Goal: Task Accomplishment & Management: Complete application form

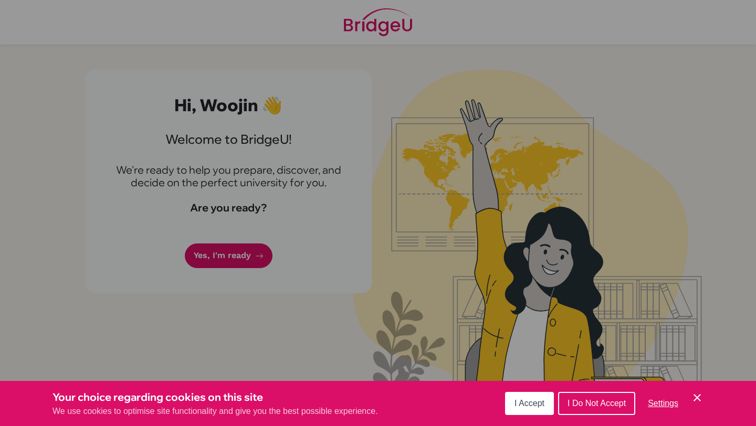
click at [533, 406] on span "I Accept" at bounding box center [530, 403] width 30 height 9
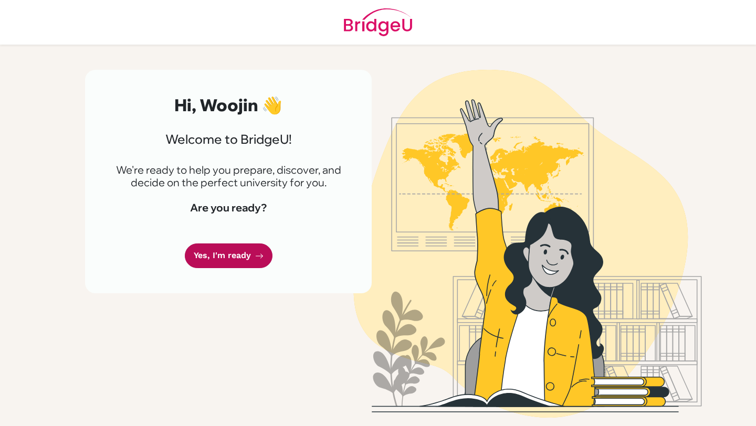
click at [211, 258] on link "Yes, I'm ready" at bounding box center [229, 256] width 88 height 25
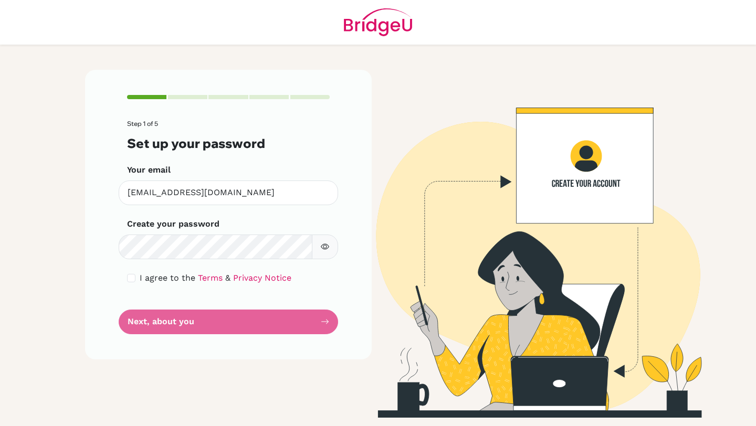
click at [324, 246] on icon "button" at bounding box center [325, 247] width 8 height 8
click at [131, 277] on input "checkbox" at bounding box center [131, 278] width 8 height 8
checkbox input "true"
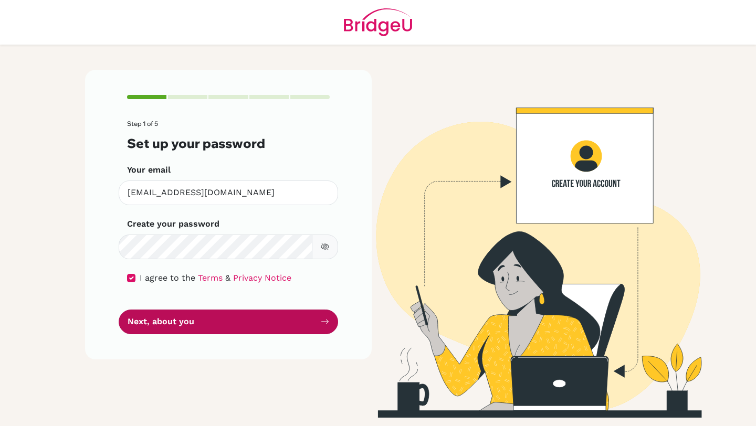
click at [166, 326] on button "Next, about you" at bounding box center [228, 322] width 219 height 25
